Goal: Task Accomplishment & Management: Manage account settings

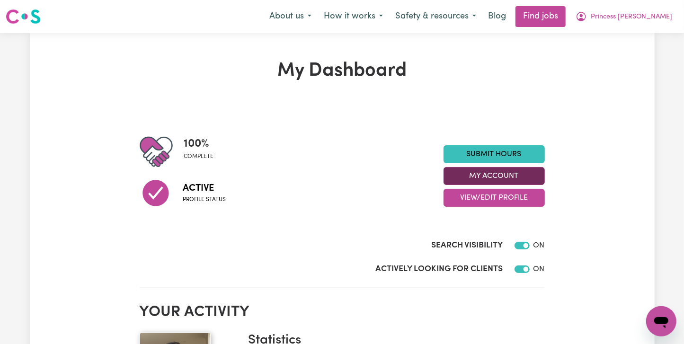
click at [529, 169] on button "My Account" at bounding box center [494, 176] width 101 height 18
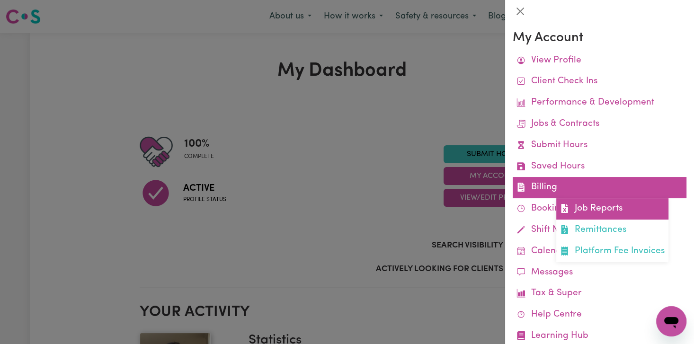
click at [577, 206] on link "Job Reports" at bounding box center [612, 208] width 112 height 21
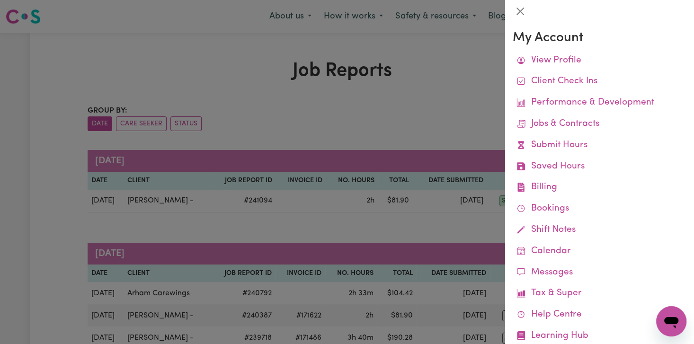
click at [307, 110] on div at bounding box center [347, 172] width 694 height 344
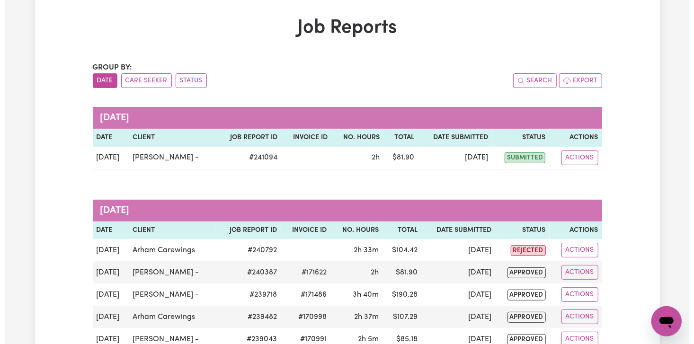
scroll to position [63, 0]
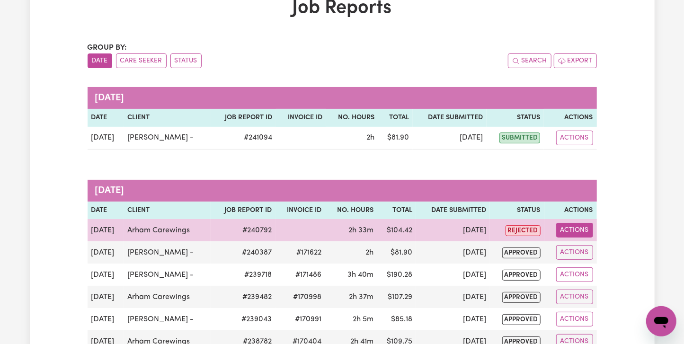
click at [581, 232] on button "Actions" at bounding box center [574, 230] width 37 height 15
click at [573, 252] on link "View Job Report" at bounding box center [596, 252] width 81 height 19
select select "pm"
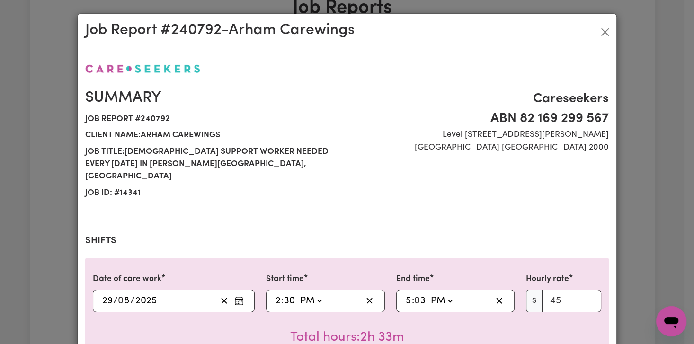
select select "45-Weekday"
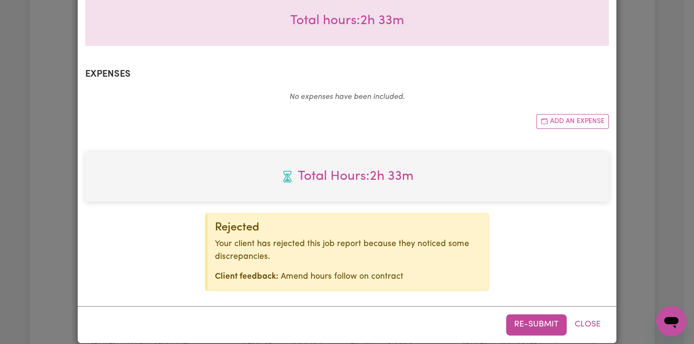
scroll to position [64, 0]
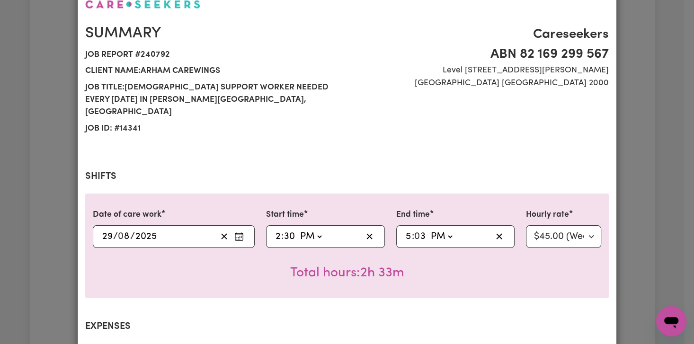
click at [306, 230] on select "AM PM" at bounding box center [311, 237] width 26 height 14
click at [275, 230] on input "2" at bounding box center [278, 237] width 6 height 14
type input "16:30"
type input "4"
click at [405, 230] on input "5" at bounding box center [408, 237] width 7 height 14
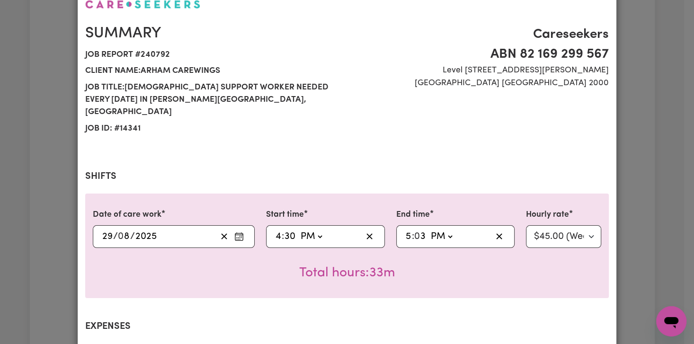
type input "19:03"
type input "7"
type input "19:00"
type input "0"
click at [472, 270] on div "Total hours: 2h 30m" at bounding box center [347, 265] width 509 height 35
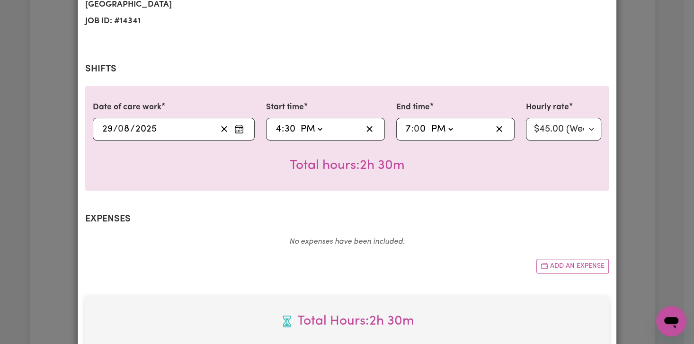
scroll to position [317, 0]
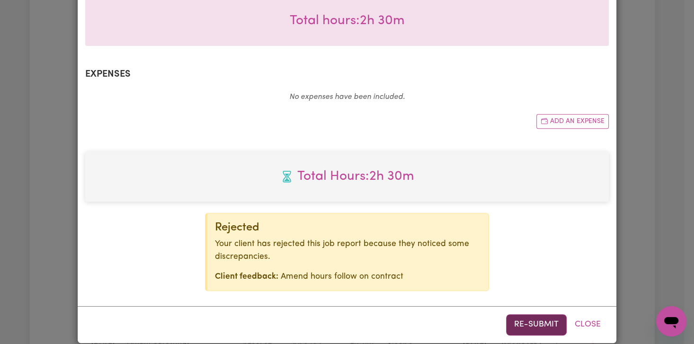
click at [529, 314] on button "Re-submit" at bounding box center [536, 324] width 61 height 21
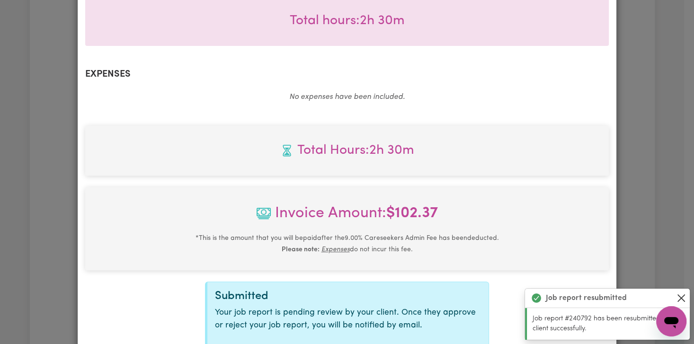
click at [685, 297] on button "Close" at bounding box center [681, 298] width 11 height 11
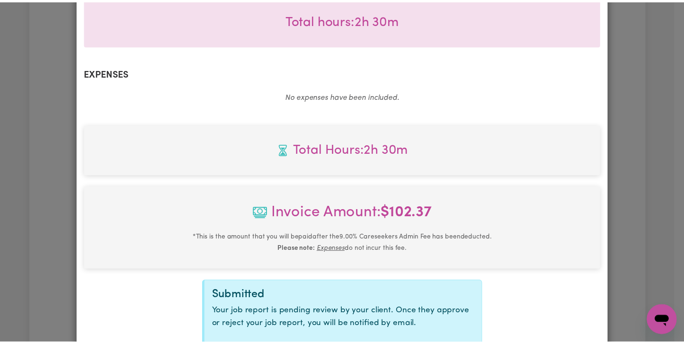
scroll to position [373, 0]
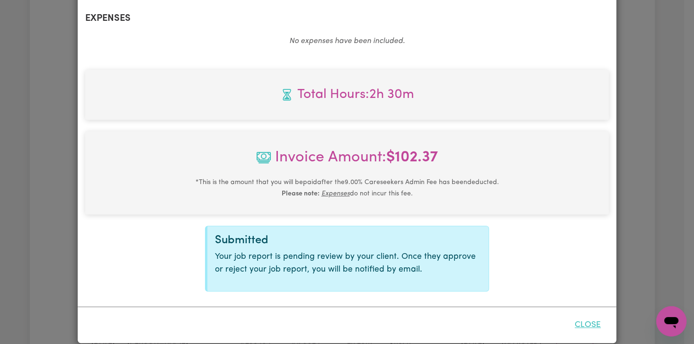
click at [588, 315] on button "Close" at bounding box center [588, 325] width 42 height 21
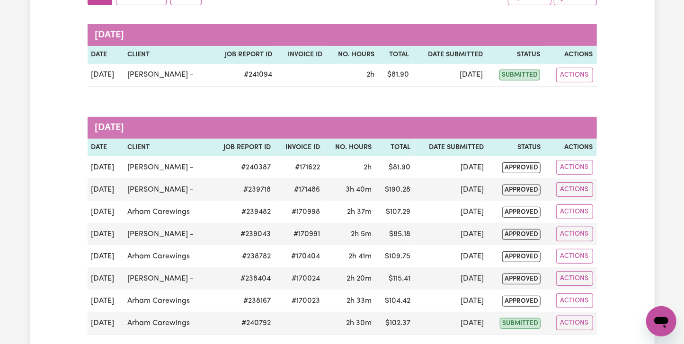
scroll to position [0, 0]
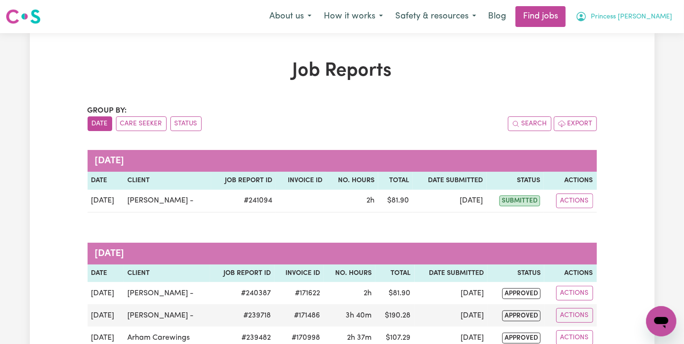
click at [661, 18] on span "Princess [PERSON_NAME]" at bounding box center [631, 17] width 81 height 10
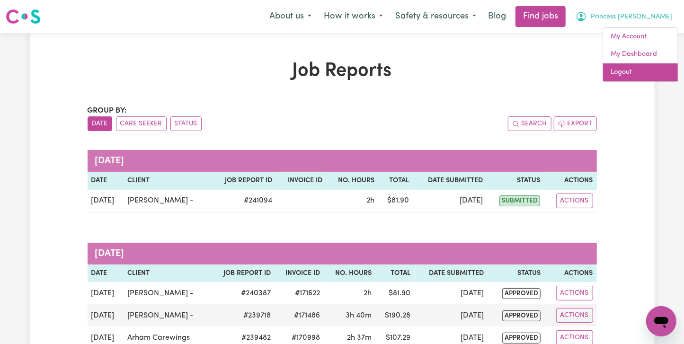
click at [660, 73] on link "Logout" at bounding box center [640, 72] width 75 height 18
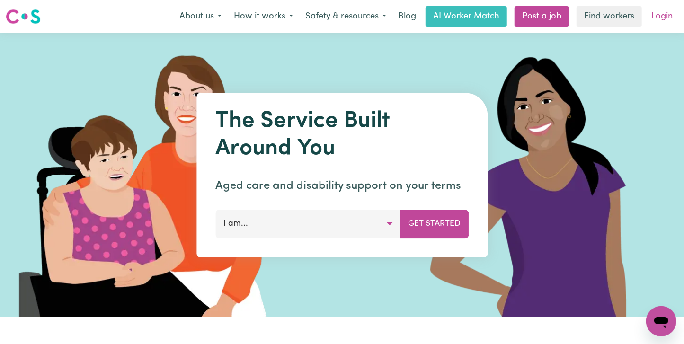
click at [669, 18] on link "Login" at bounding box center [662, 16] width 33 height 21
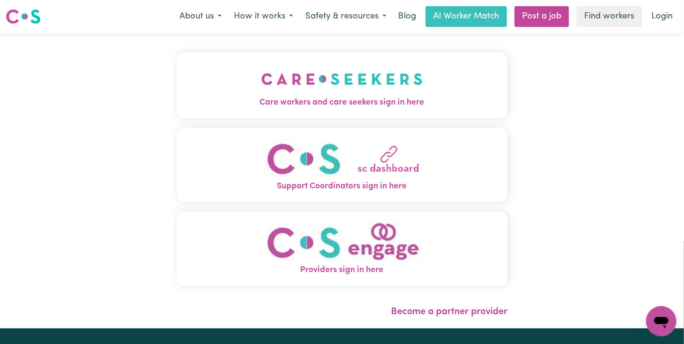
click at [409, 70] on img "Care workers and care seekers sign in here" at bounding box center [341, 79] width 161 height 35
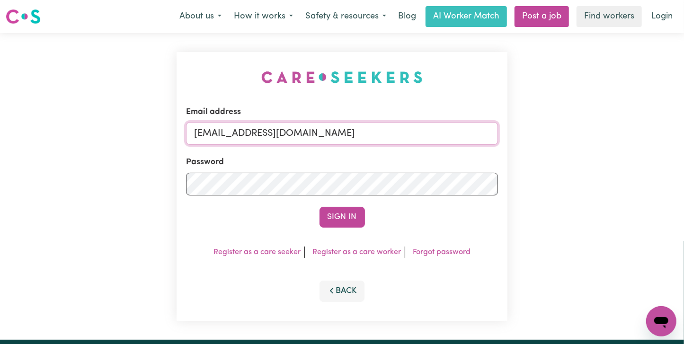
drag, startPoint x: 245, startPoint y: 134, endPoint x: 538, endPoint y: 136, distance: 292.6
click at [538, 136] on div "Email address [EMAIL_ADDRESS][DOMAIN_NAME] Password Sign In Register as a care …" at bounding box center [342, 186] width 684 height 307
paste input "ManhaIslamC"
type input "[EMAIL_ADDRESS][DOMAIN_NAME]"
click at [320, 207] on button "Sign In" at bounding box center [342, 217] width 45 height 21
